Goal: Task Accomplishment & Management: Manage account settings

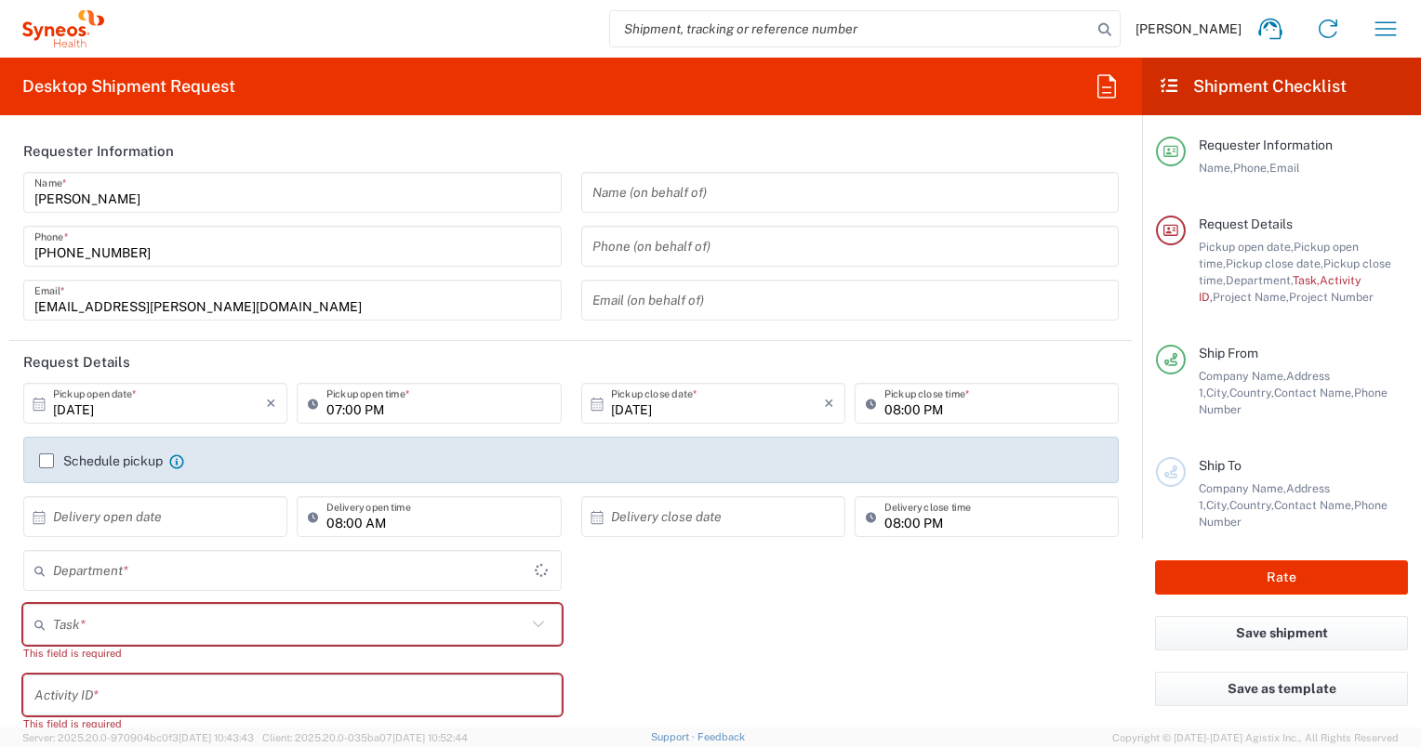
type input "Województwo Małopolskie"
type input "4510"
type input "[GEOGRAPHIC_DATA]"
click at [1406, 26] on button "button" at bounding box center [1385, 29] width 45 height 45
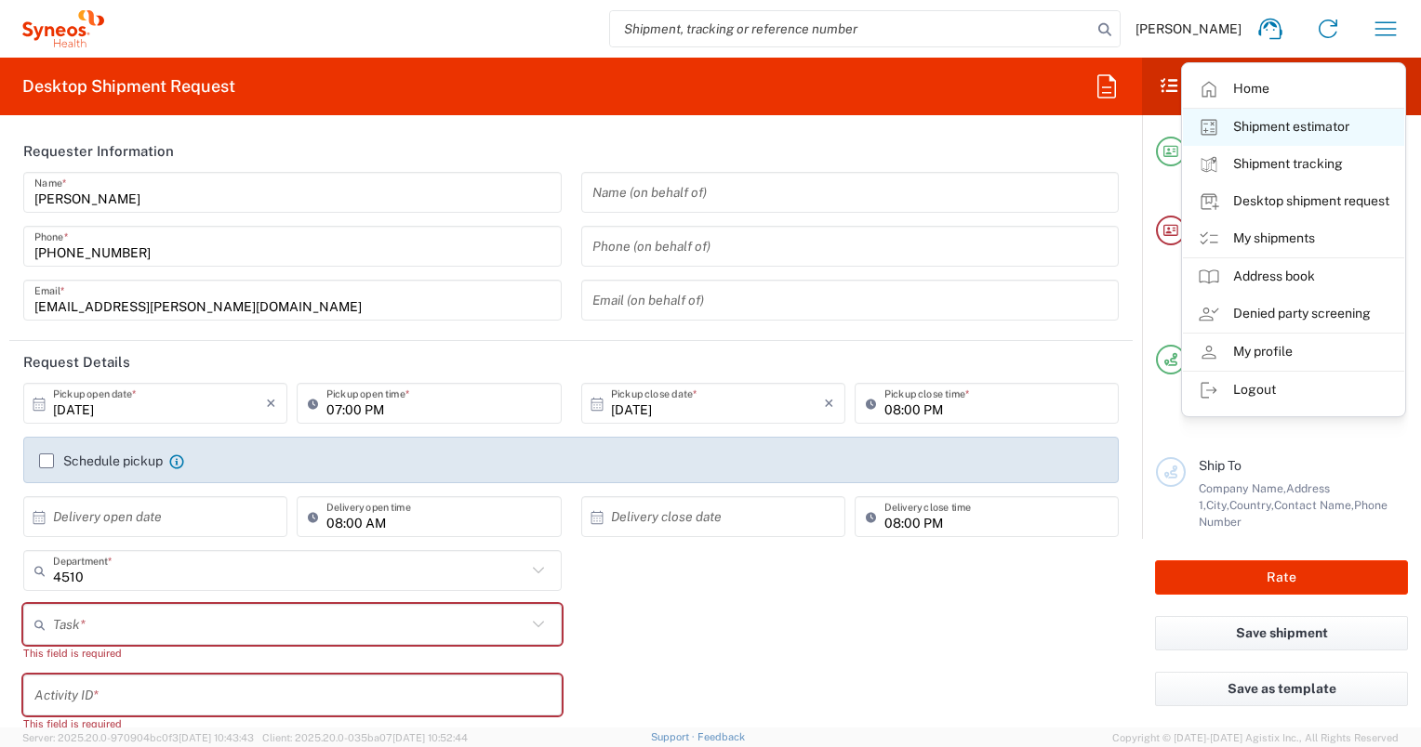
type input "Syneos Health Poland sp. z.o.o"
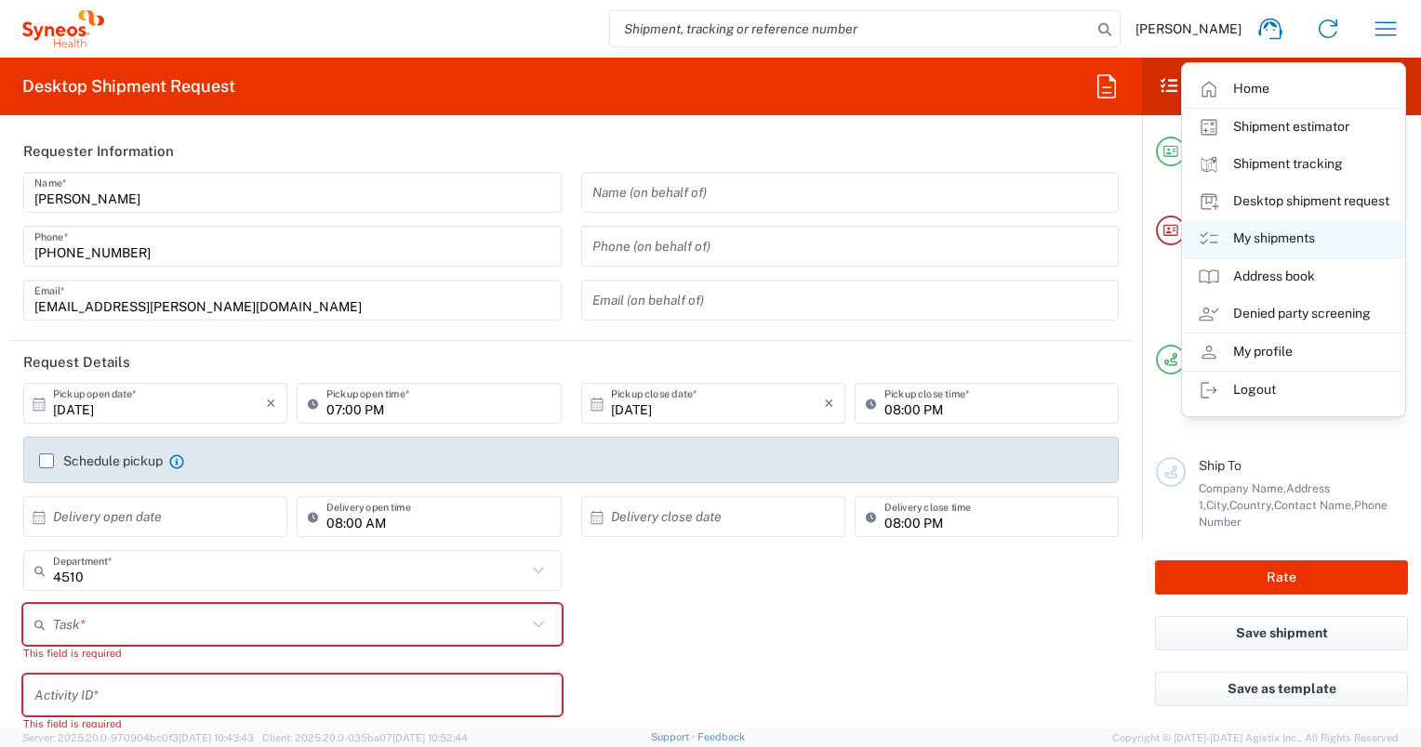
click at [1257, 224] on link "My shipments" at bounding box center [1293, 238] width 221 height 37
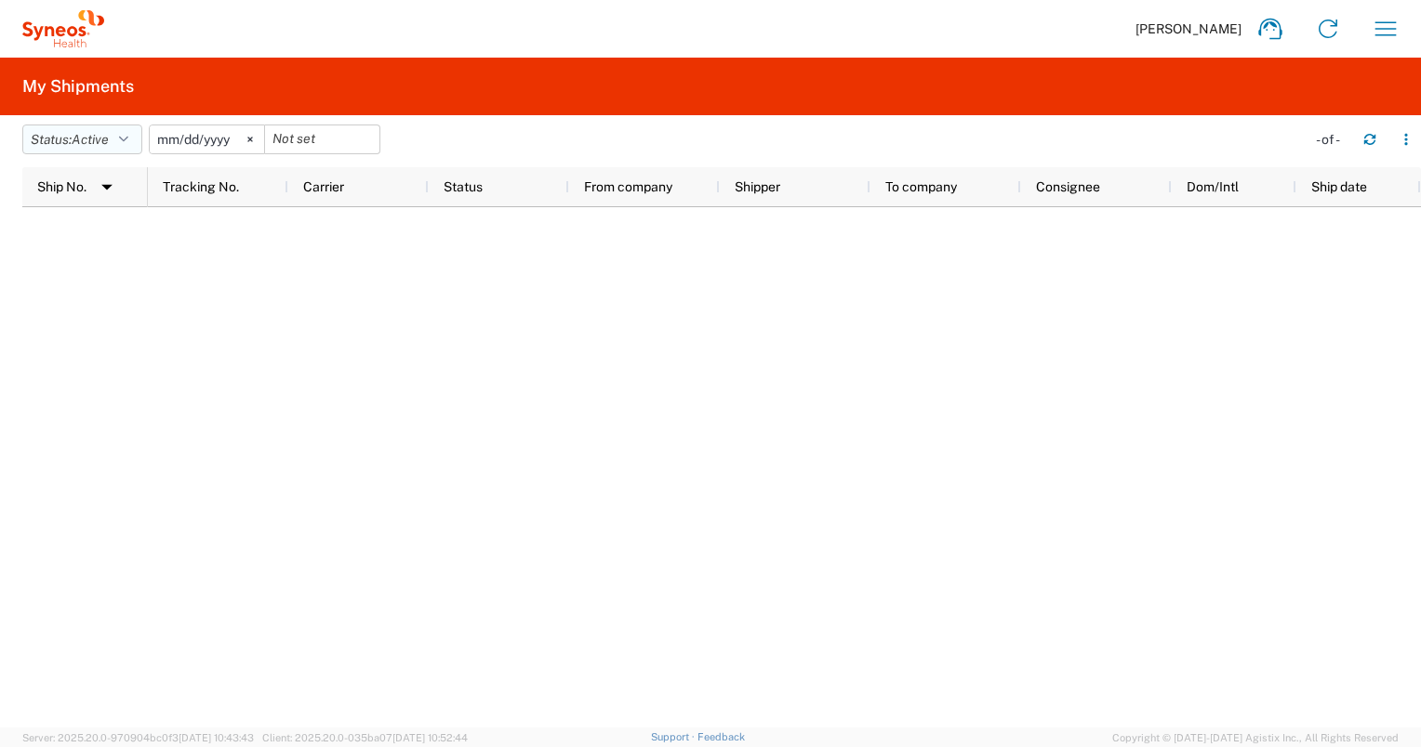
click at [121, 141] on button "Status: Active" at bounding box center [82, 140] width 120 height 30
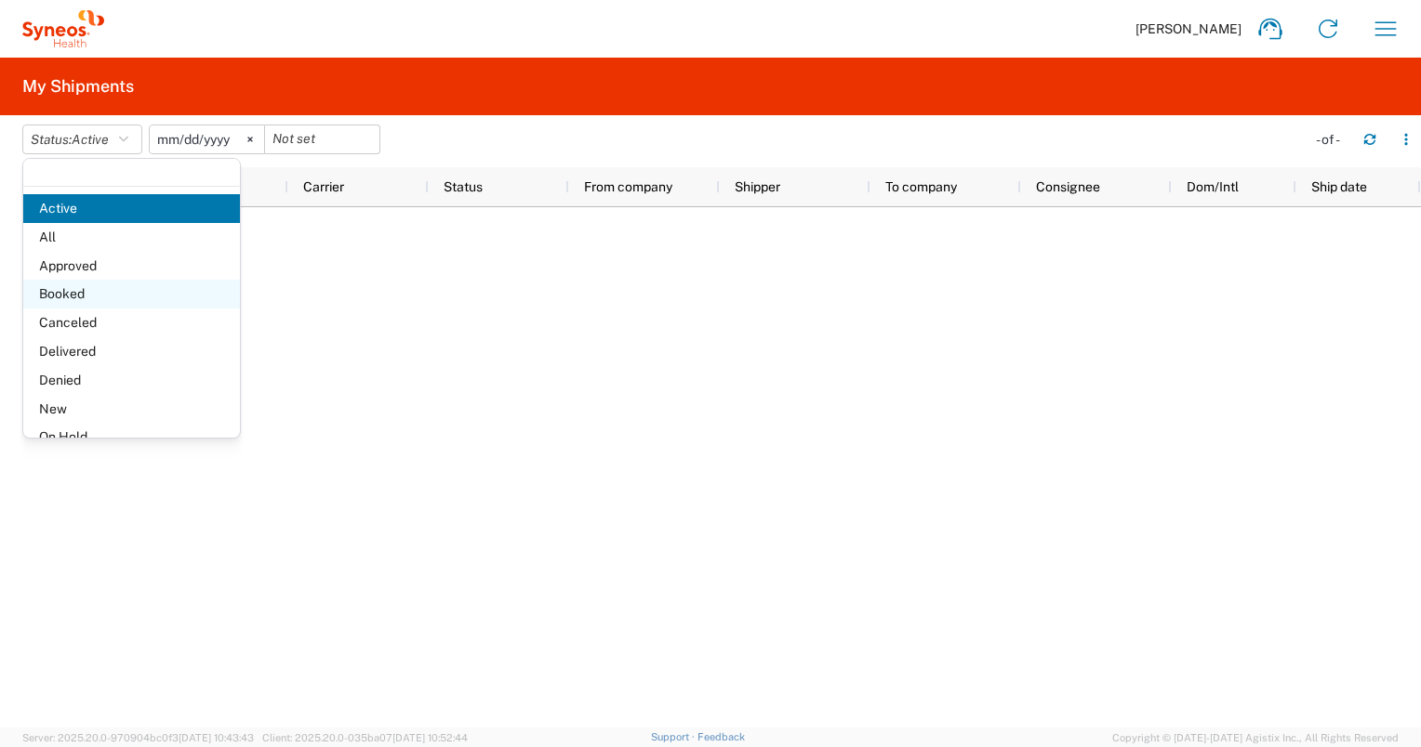
click at [111, 302] on span "Booked" at bounding box center [131, 294] width 217 height 29
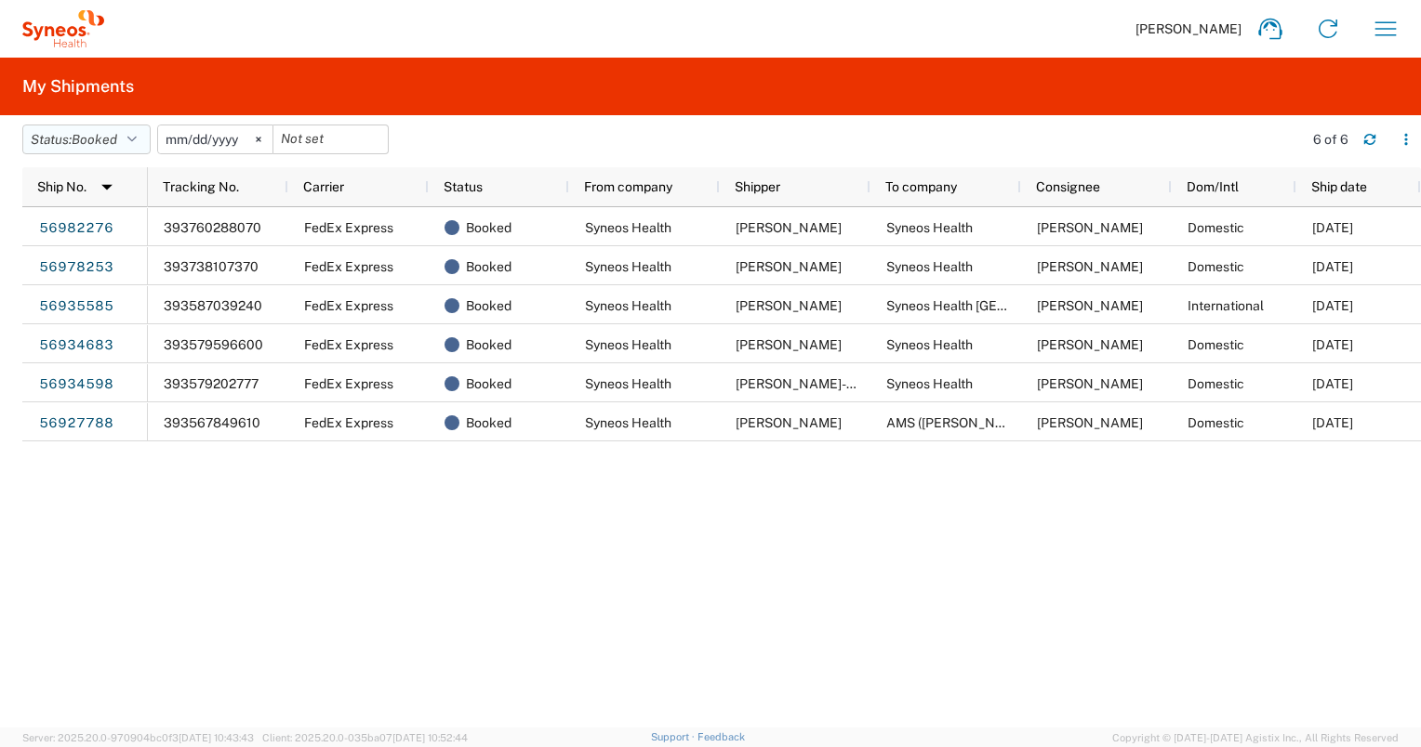
click at [137, 141] on icon "button" at bounding box center [131, 139] width 9 height 13
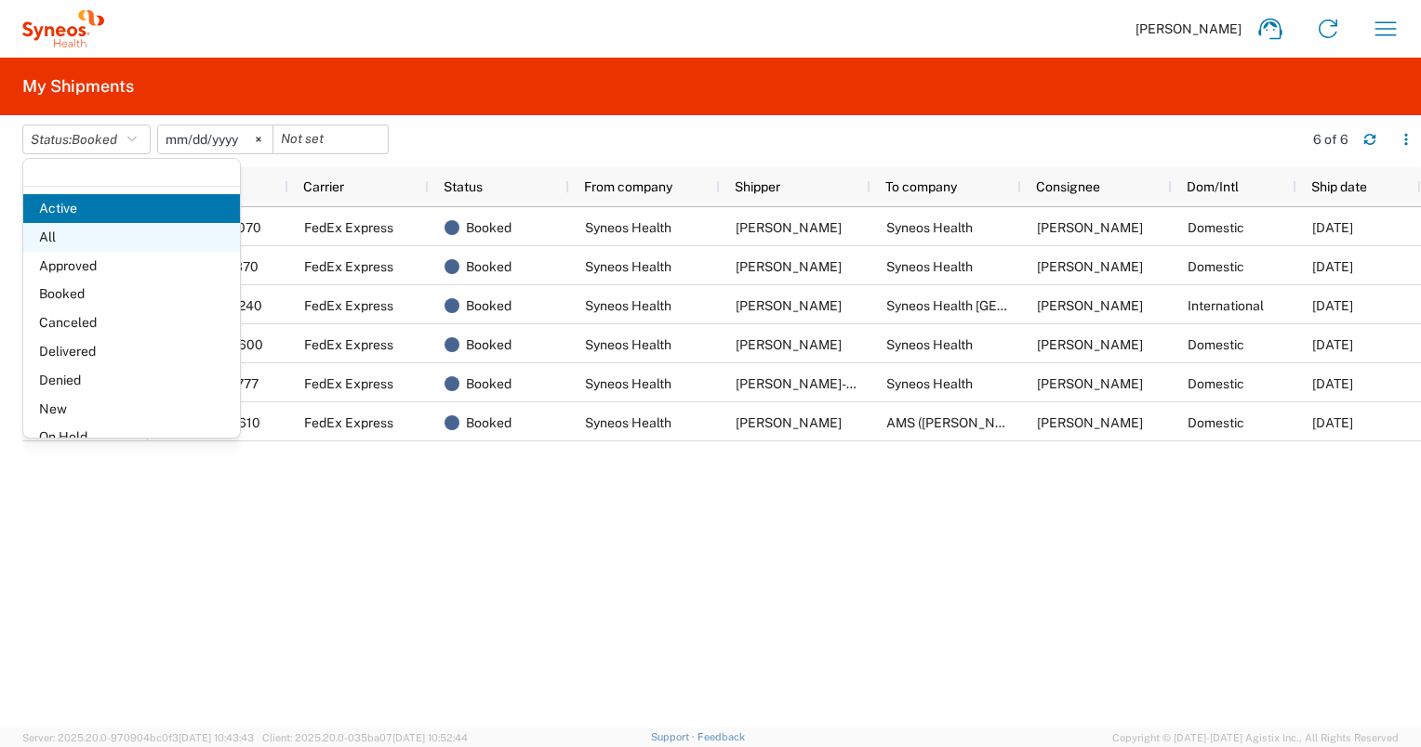
click at [100, 235] on span "All" at bounding box center [131, 237] width 217 height 29
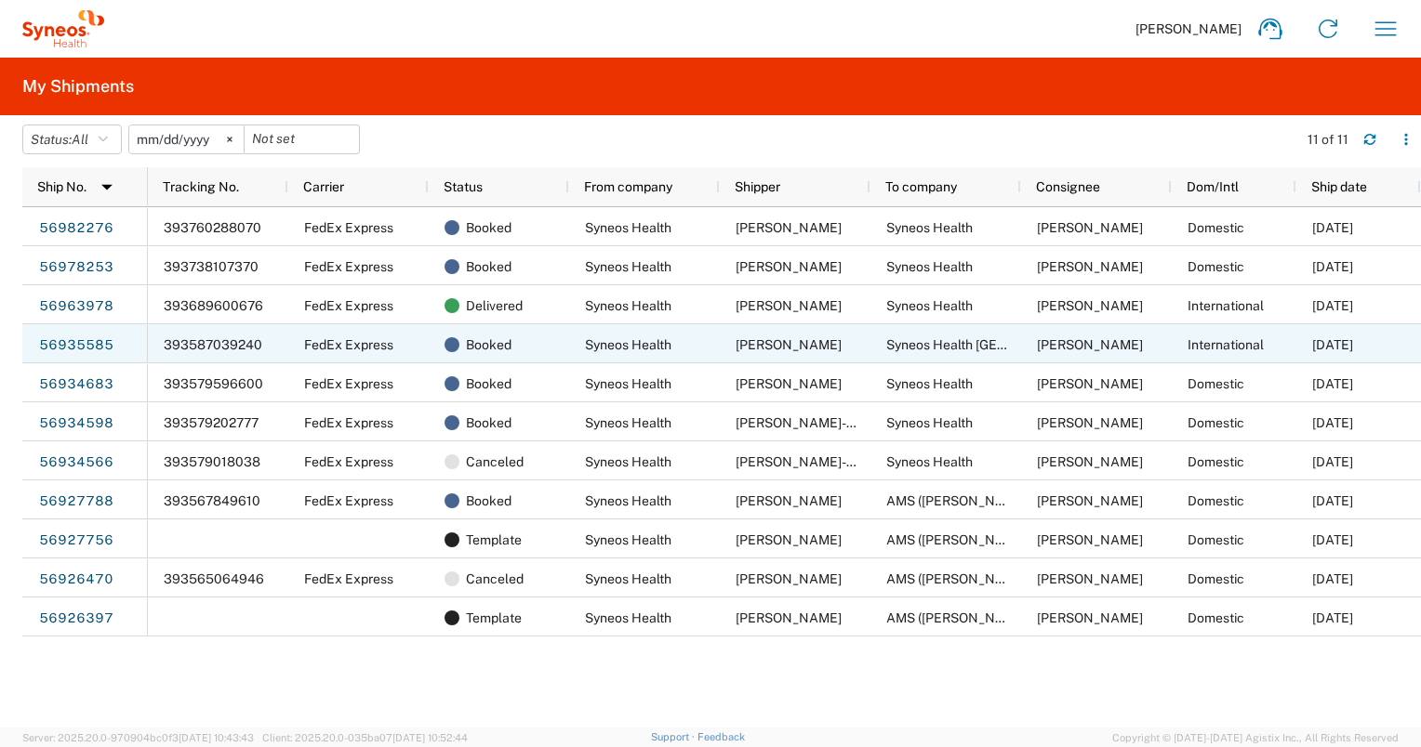
click at [648, 354] on div "Syneos Health" at bounding box center [644, 343] width 151 height 39
click at [83, 342] on link "56935585" at bounding box center [76, 346] width 76 height 30
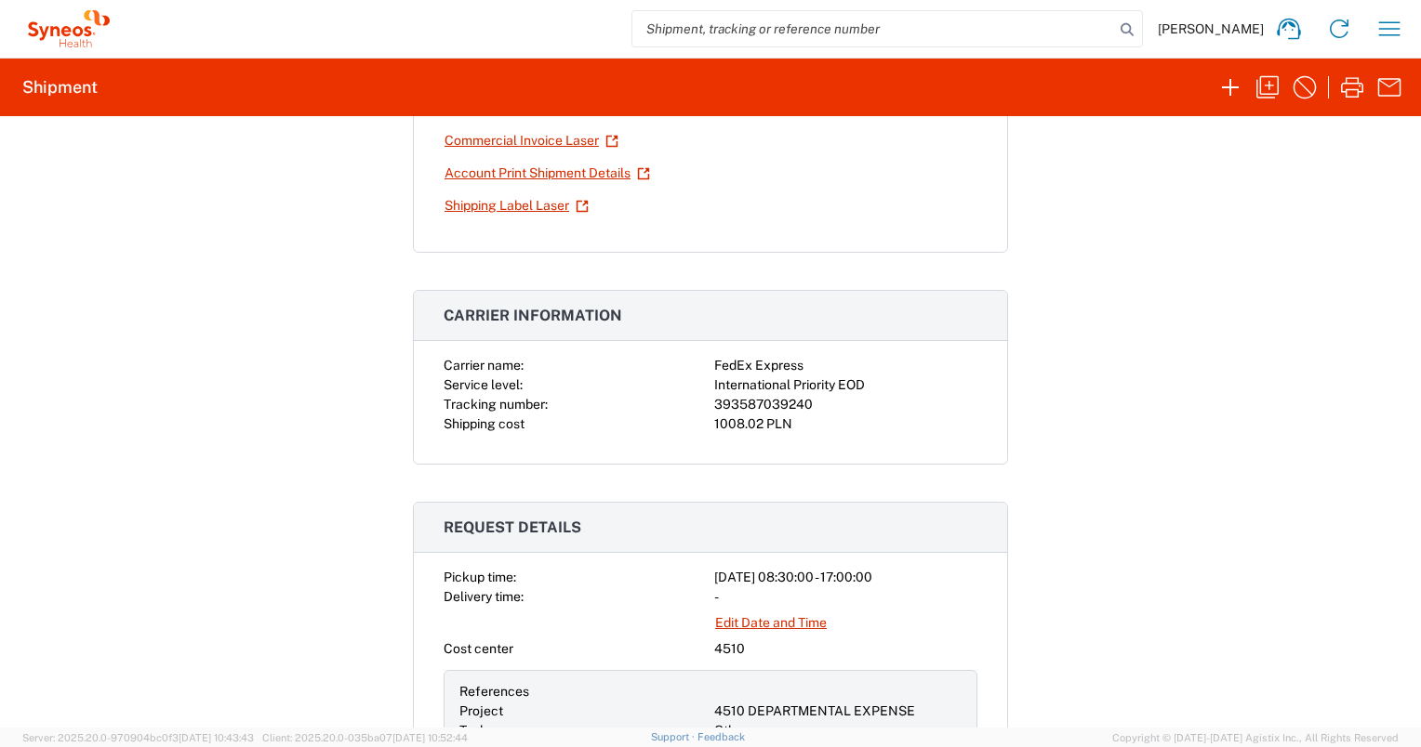
scroll to position [364, 0]
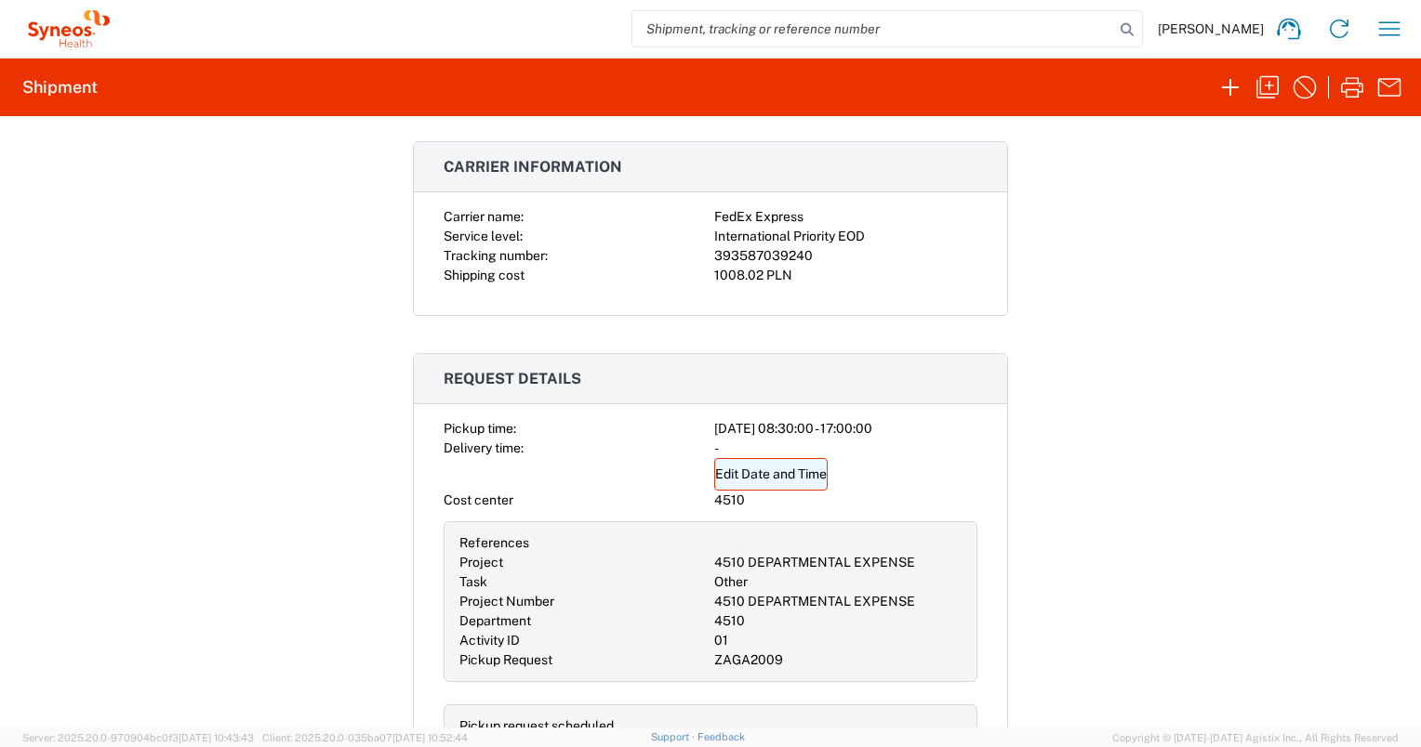
click at [777, 472] on link "Edit Date and Time" at bounding box center [770, 474] width 113 height 33
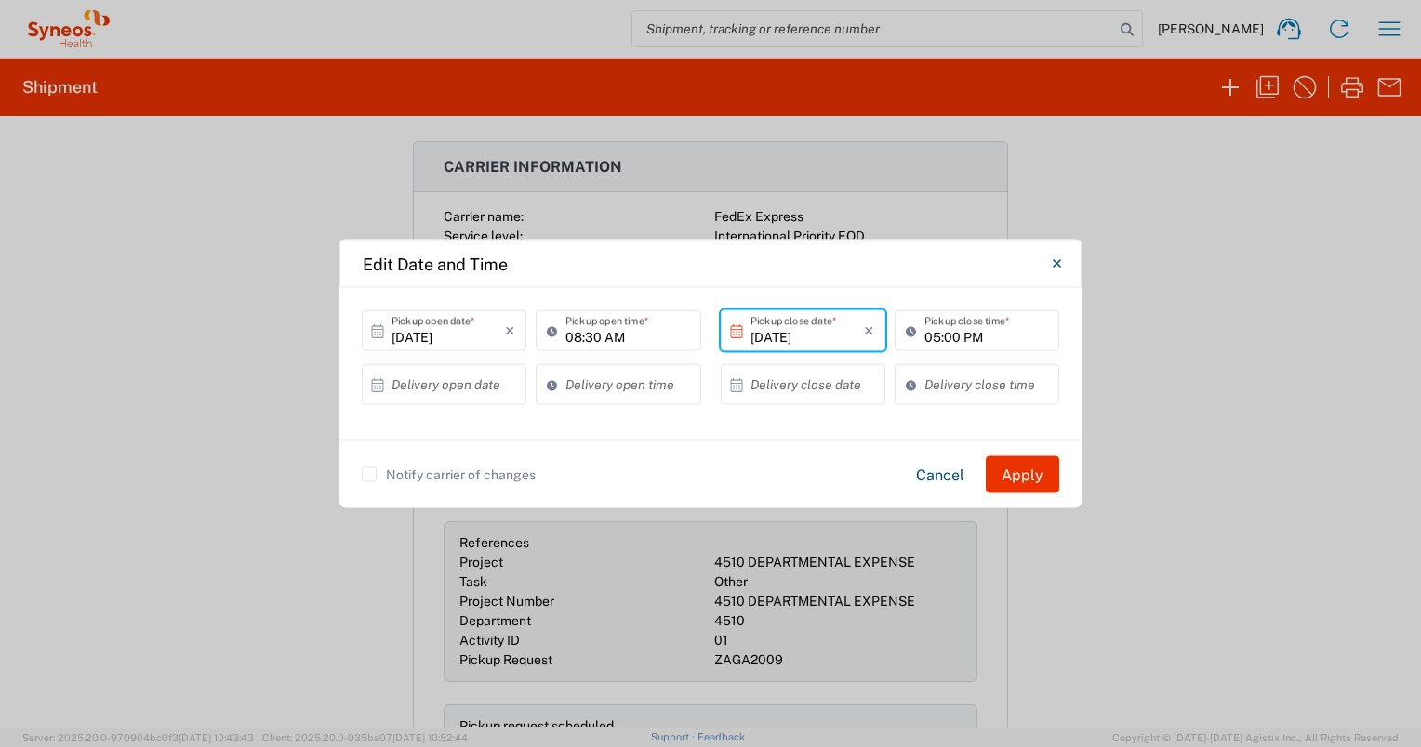
click at [778, 341] on input "[DATE]" at bounding box center [806, 330] width 113 height 33
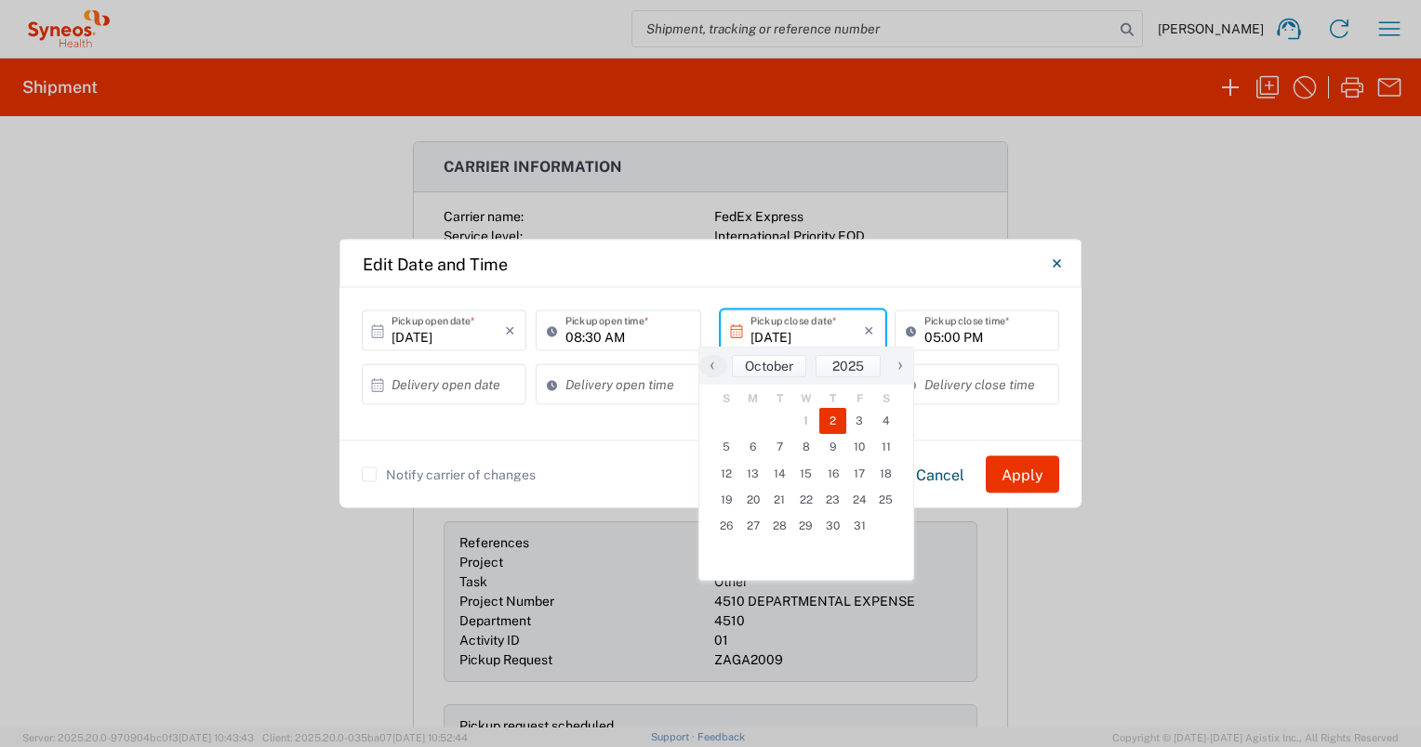
type input "[DATE]"
click at [938, 332] on input "05:00 PM" at bounding box center [986, 330] width 124 height 33
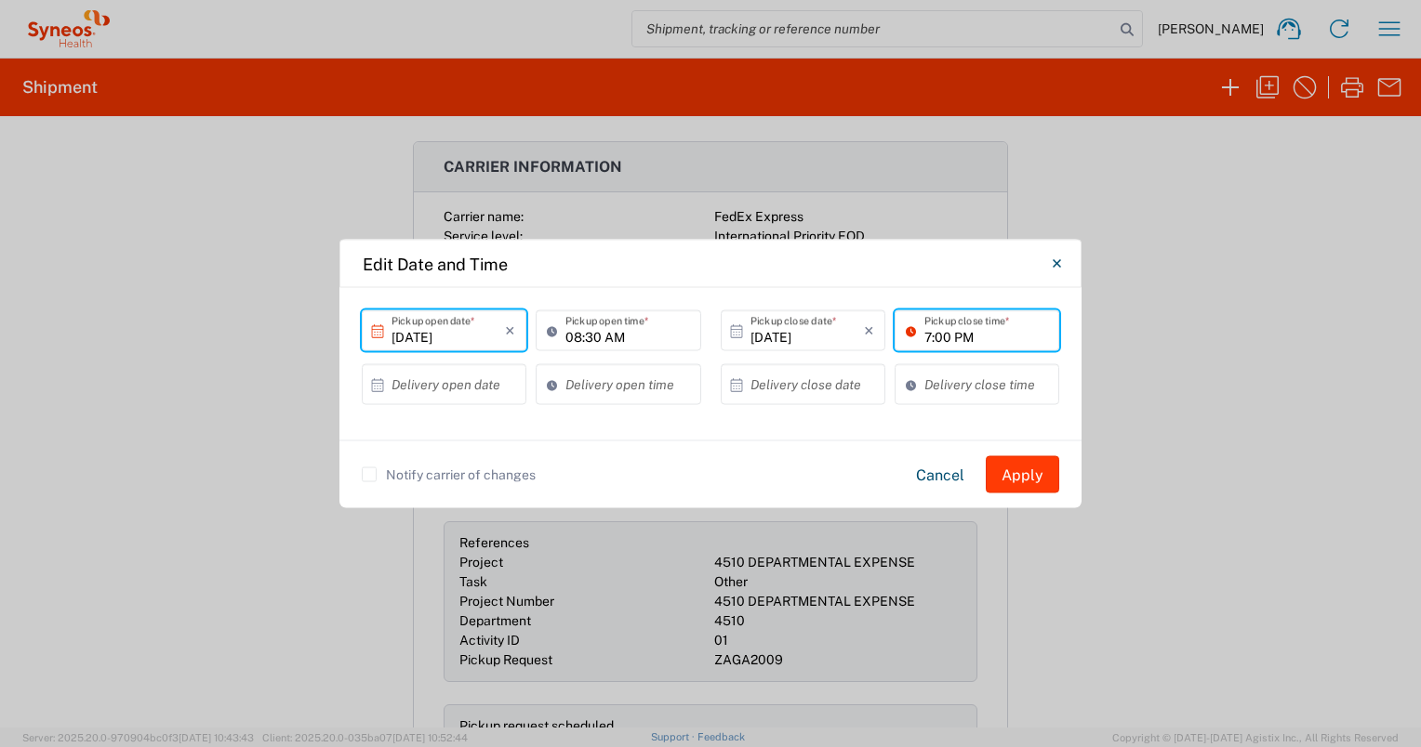
type input "07:00 PM"
click at [1027, 472] on button "Apply" at bounding box center [1021, 474] width 73 height 37
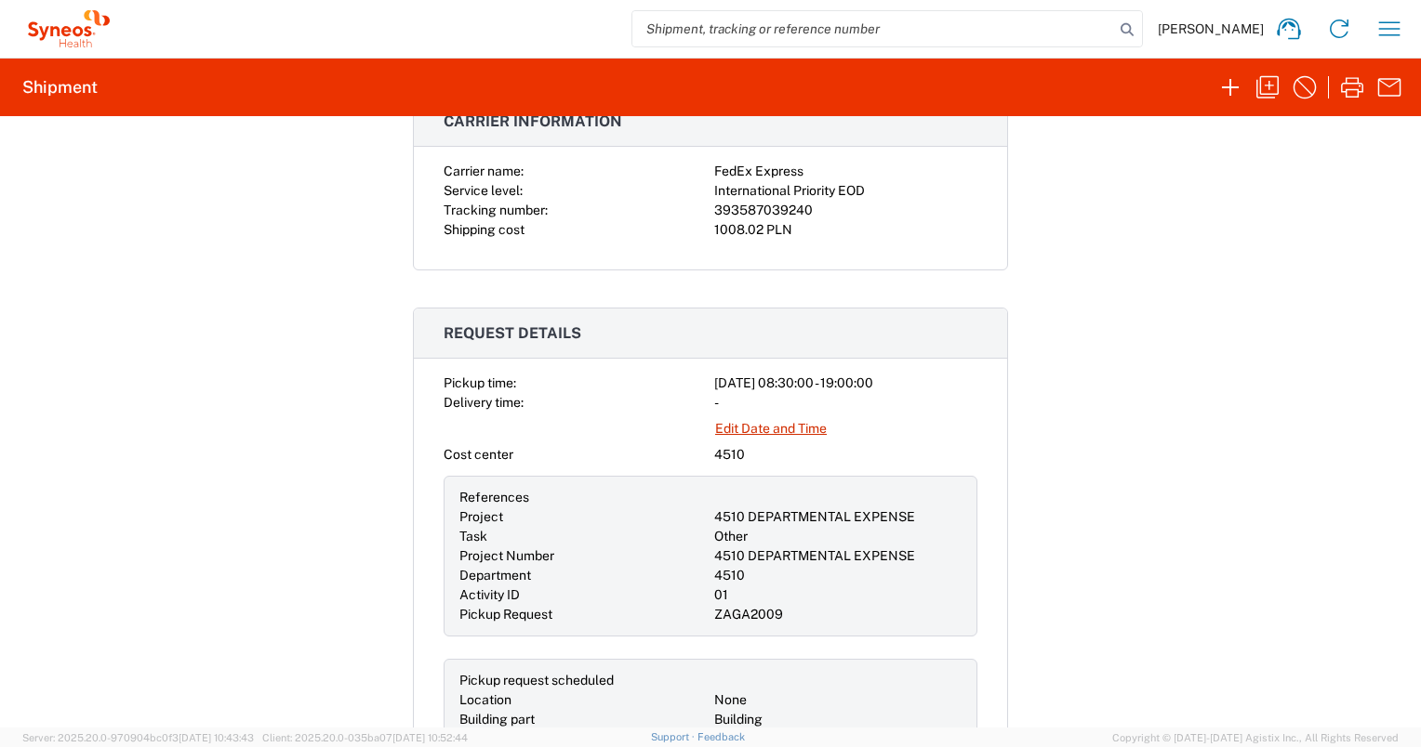
scroll to position [377, 0]
